Goal: Transaction & Acquisition: Purchase product/service

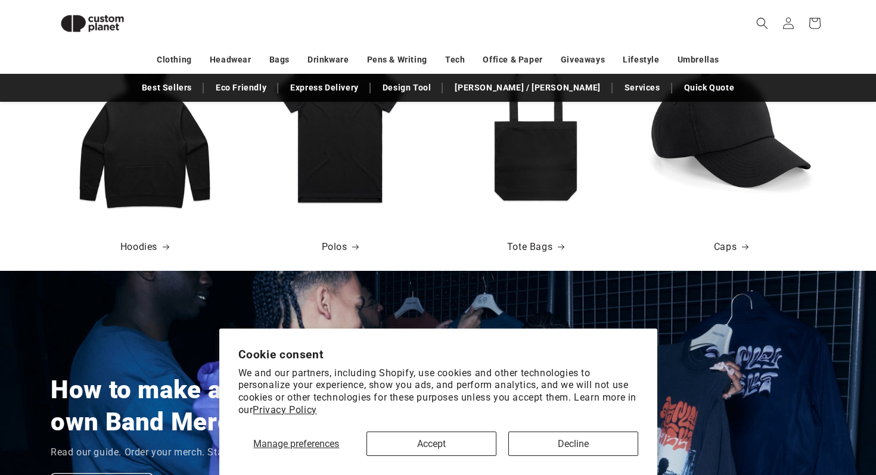
scroll to position [752, 0]
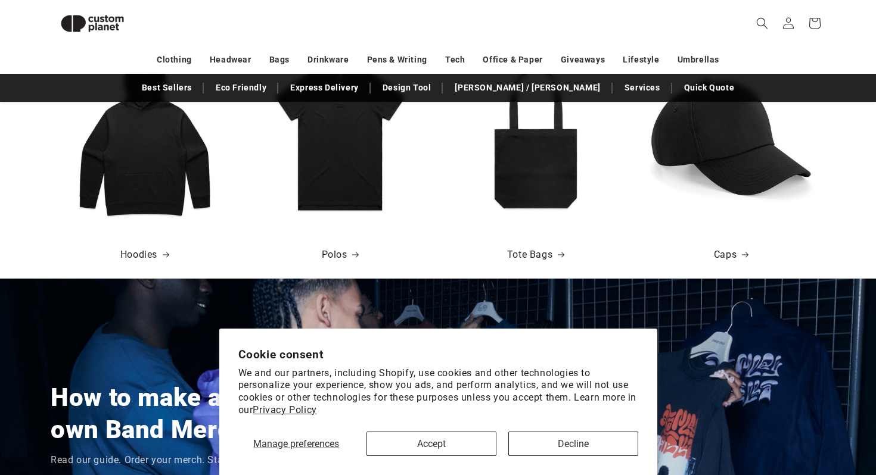
click at [717, 161] on img at bounding box center [731, 137] width 170 height 170
click at [729, 259] on link "Caps" at bounding box center [731, 255] width 35 height 17
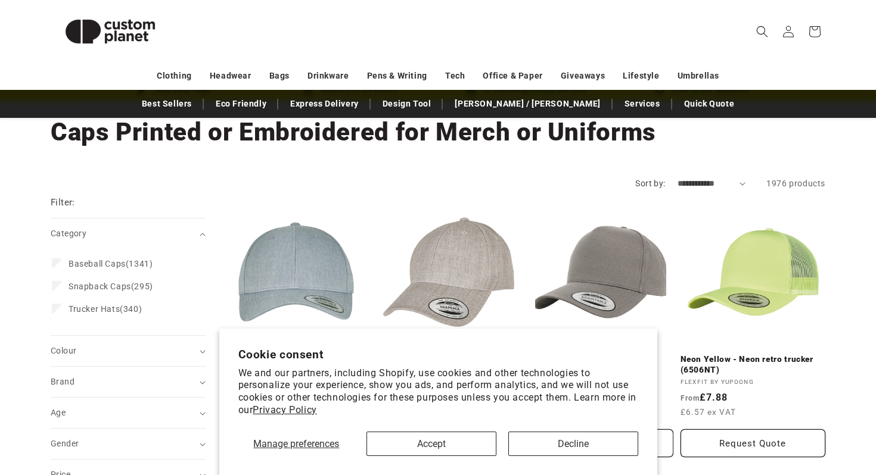
scroll to position [71, 0]
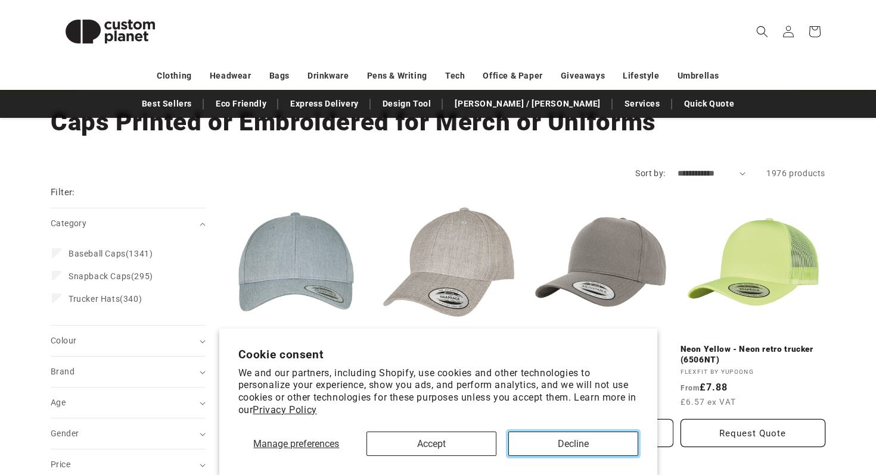
click at [600, 440] on button "Decline" at bounding box center [573, 444] width 130 height 24
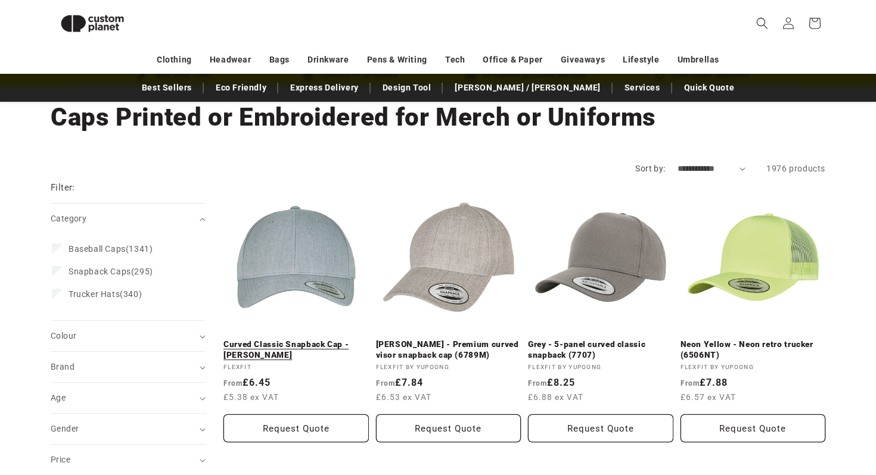
scroll to position [59, 0]
